Goal: Task Accomplishment & Management: Complete application form

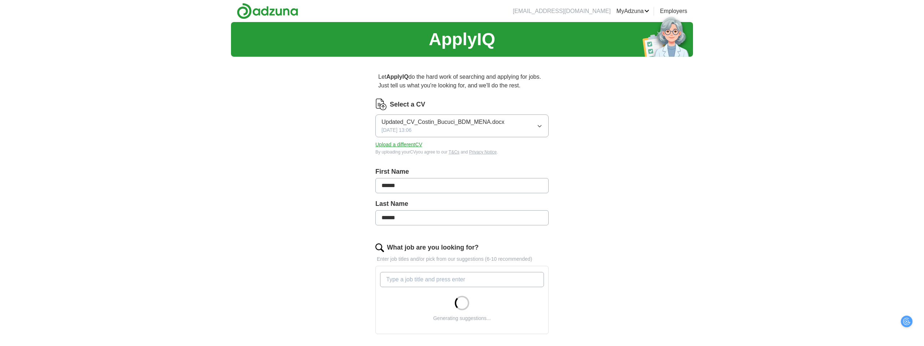
click at [540, 126] on icon "button" at bounding box center [540, 126] width 6 height 6
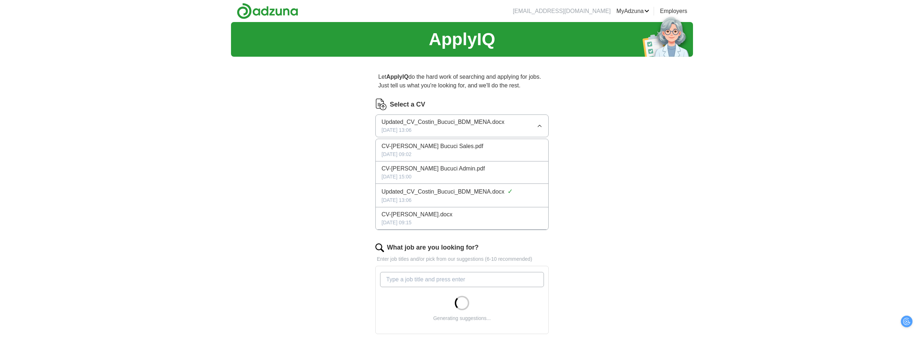
click at [471, 151] on div "[DATE] 09:02" at bounding box center [462, 155] width 161 height 8
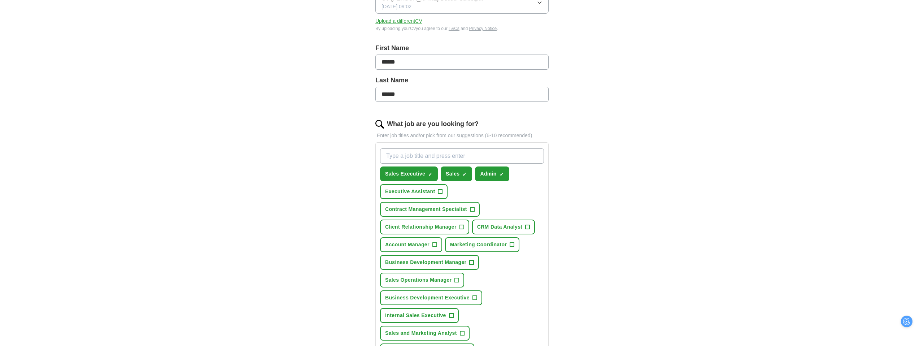
scroll to position [125, 0]
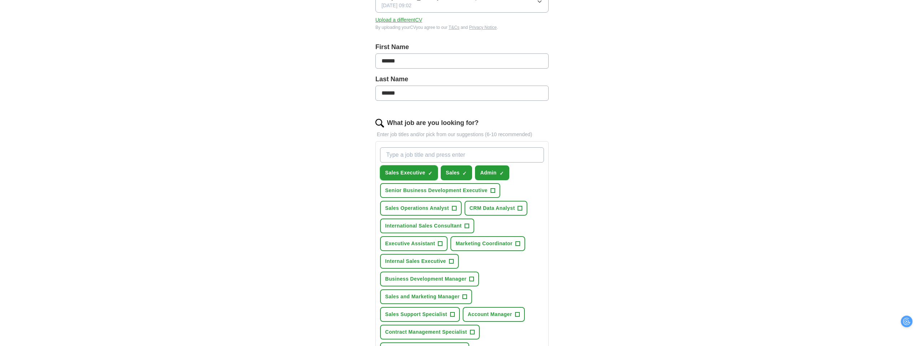
click at [0, 0] on span "×" at bounding box center [0, 0] width 0 height 0
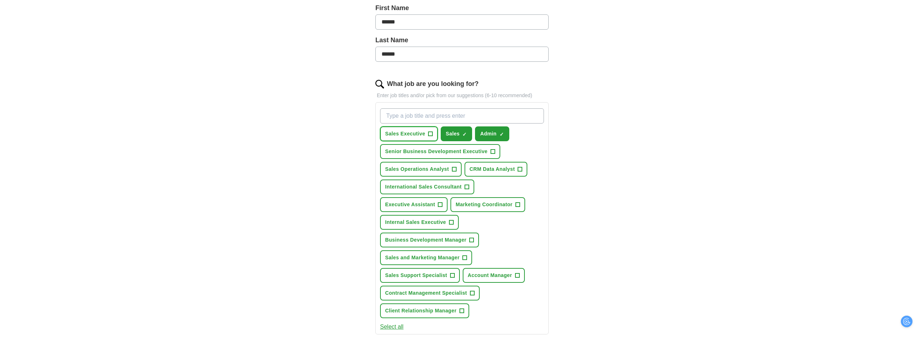
scroll to position [164, 0]
click at [466, 186] on span "+" at bounding box center [467, 186] width 4 height 6
click at [451, 222] on span "+" at bounding box center [451, 222] width 4 height 6
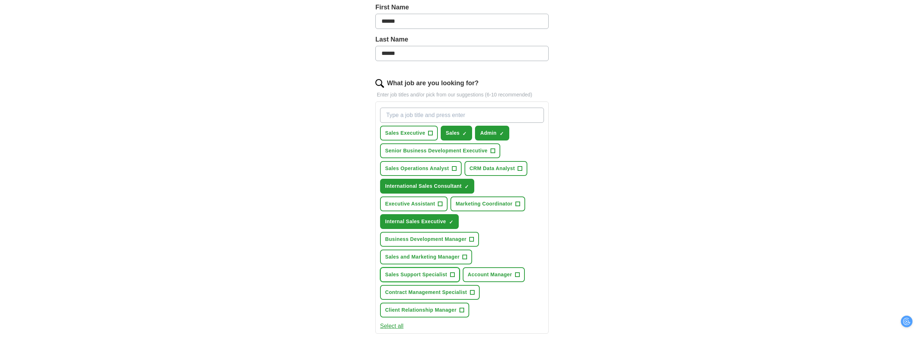
click at [450, 274] on span "+" at bounding box center [452, 275] width 4 height 6
click at [408, 116] on input "What job are you looking for?" at bounding box center [462, 115] width 164 height 15
paste input "Sales Development Representative"
type input "Sales Development Representative"
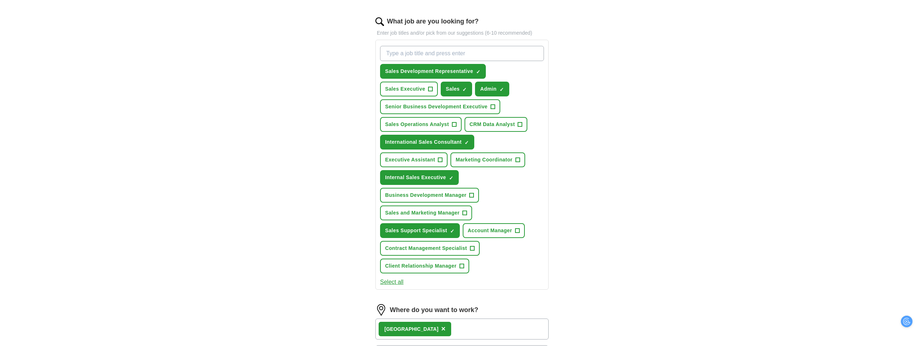
scroll to position [234, 0]
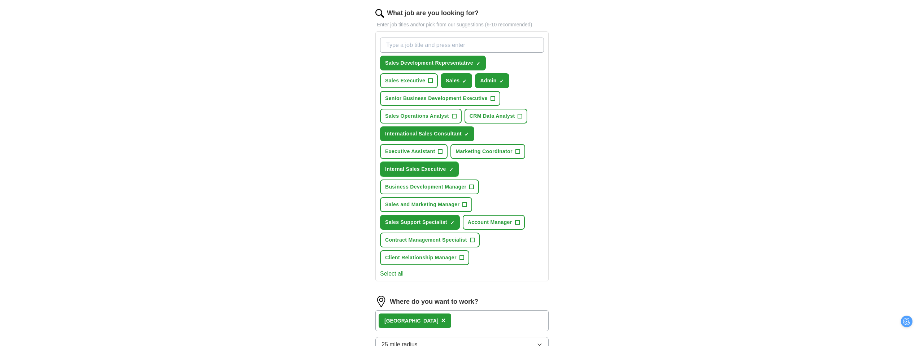
click at [0, 0] on span "×" at bounding box center [0, 0] width 0 height 0
click at [472, 188] on span "+" at bounding box center [472, 187] width 4 height 6
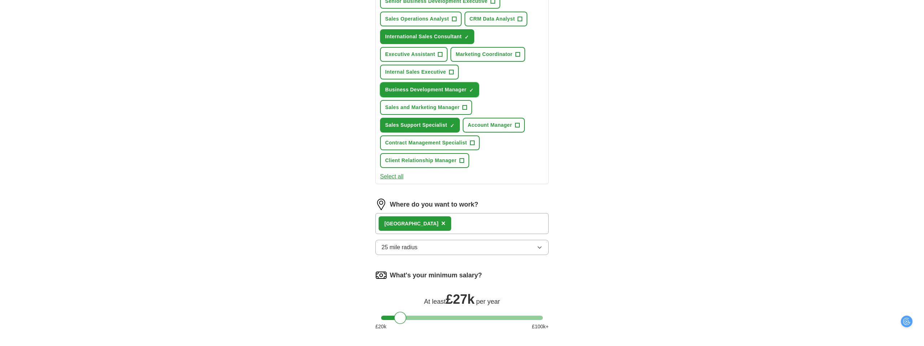
scroll to position [333, 0]
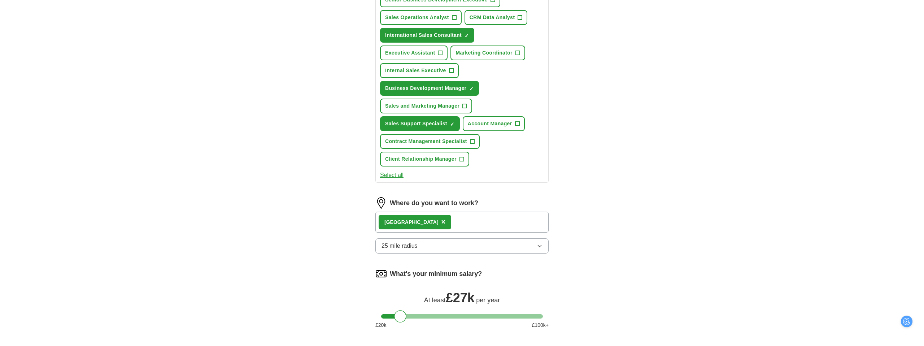
click at [444, 246] on button "25 mile radius" at bounding box center [462, 245] width 173 height 15
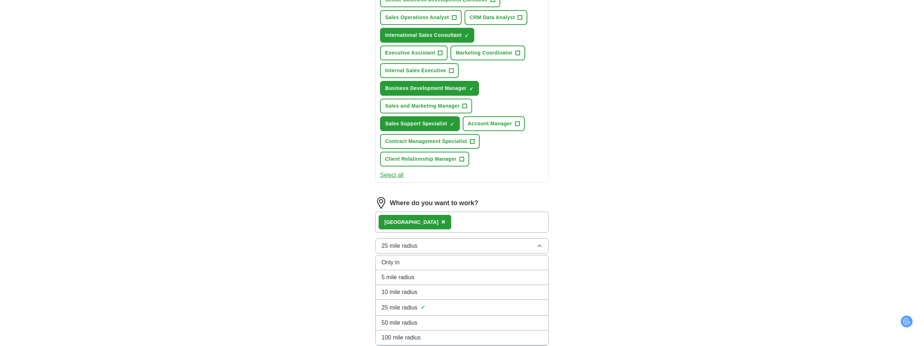
click at [415, 292] on span "10 mile radius" at bounding box center [400, 292] width 36 height 9
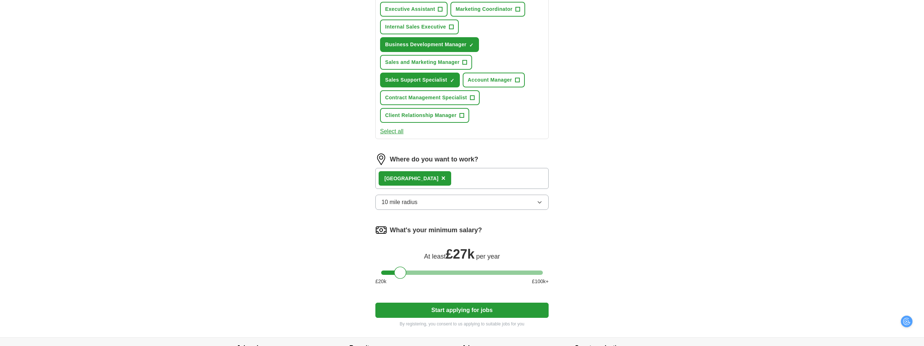
scroll to position [377, 0]
drag, startPoint x: 402, startPoint y: 272, endPoint x: 407, endPoint y: 273, distance: 5.9
click at [407, 273] on div at bounding box center [406, 272] width 12 height 12
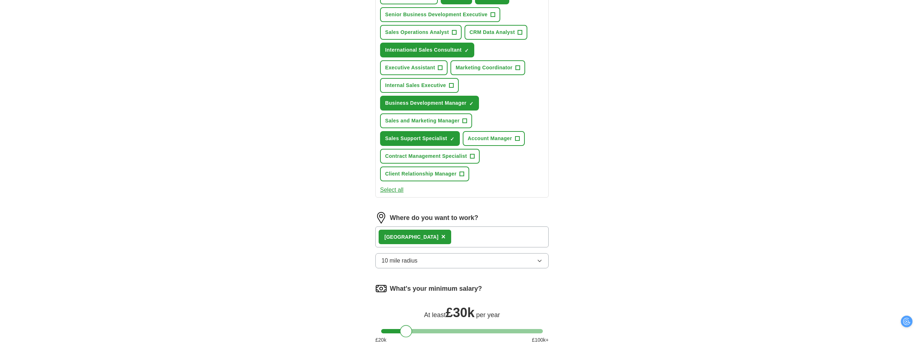
scroll to position [448, 0]
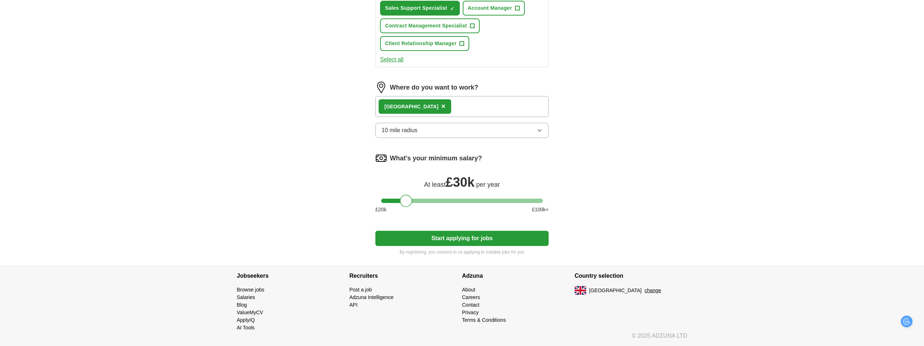
click at [470, 241] on button "Start applying for jobs" at bounding box center [462, 238] width 173 height 15
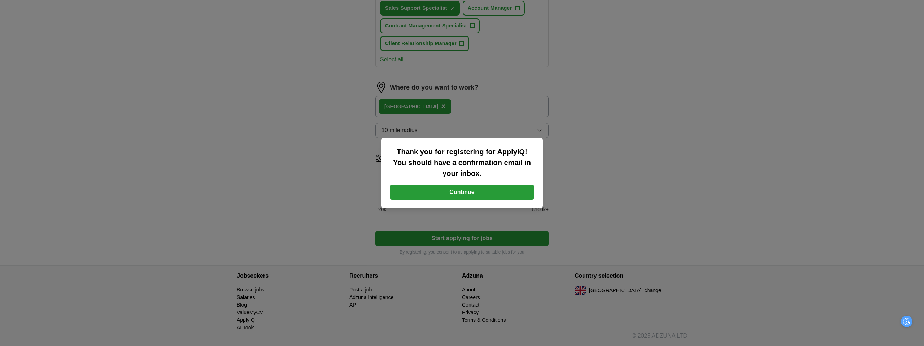
click at [487, 191] on button "Continue" at bounding box center [462, 192] width 144 height 15
